Goal: Find specific page/section: Find specific page/section

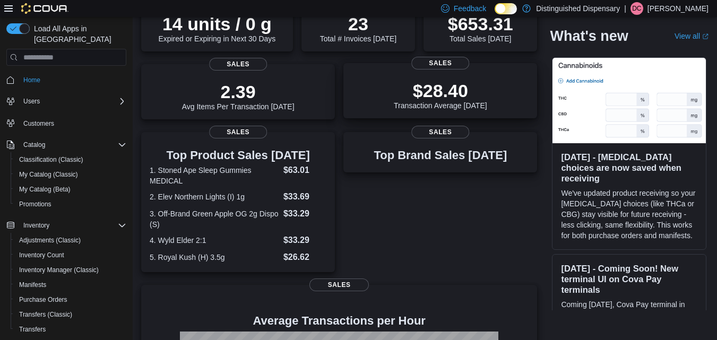
scroll to position [178, 0]
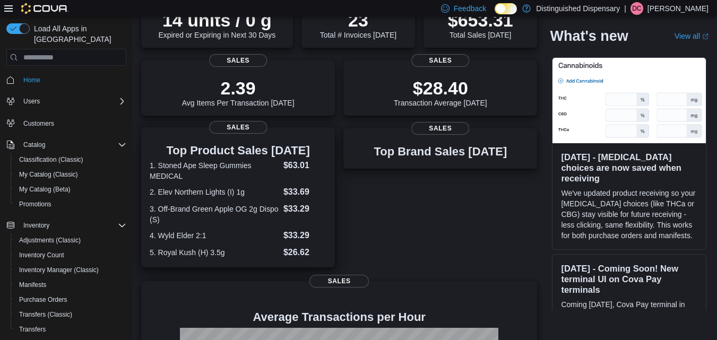
click at [229, 166] on dt "1. Stoned Ape Sleep Gummies MEDICAL" at bounding box center [215, 170] width 130 height 21
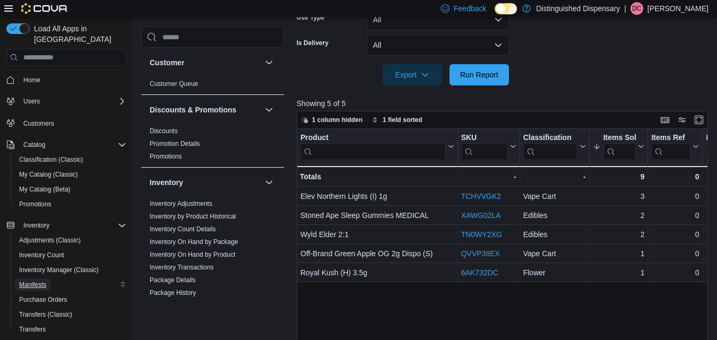
click at [41, 281] on span "Manifests" at bounding box center [32, 285] width 27 height 8
